Goal: Find specific page/section: Find specific page/section

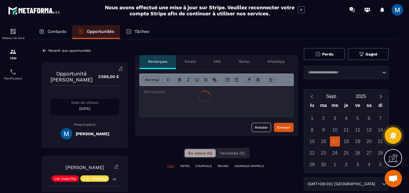
scroll to position [62, 0]
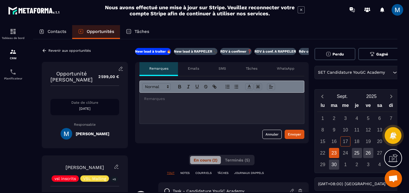
click at [304, 50] on p "Rdv confirmé ✅" at bounding box center [313, 51] width 28 height 5
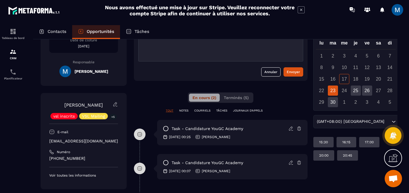
scroll to position [74, 1]
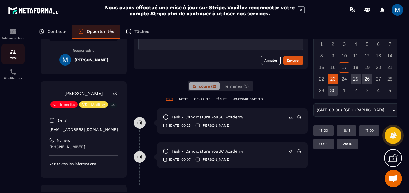
click at [15, 54] on img at bounding box center [13, 51] width 7 height 7
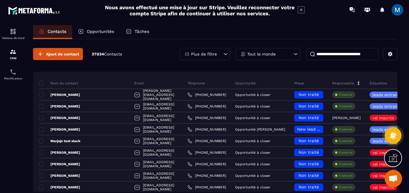
click at [100, 32] on p "Opportunités" at bounding box center [101, 31] width 28 height 5
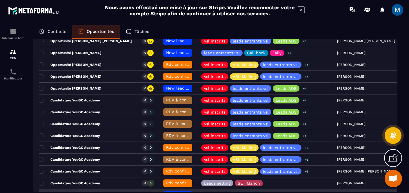
scroll to position [139, 0]
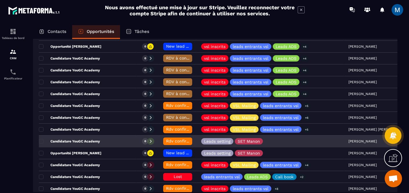
click at [96, 140] on p "Candidature YouGC Academy" at bounding box center [69, 141] width 61 height 5
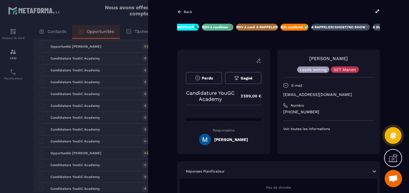
scroll to position [0, 75]
